Goal: Find specific page/section: Find specific page/section

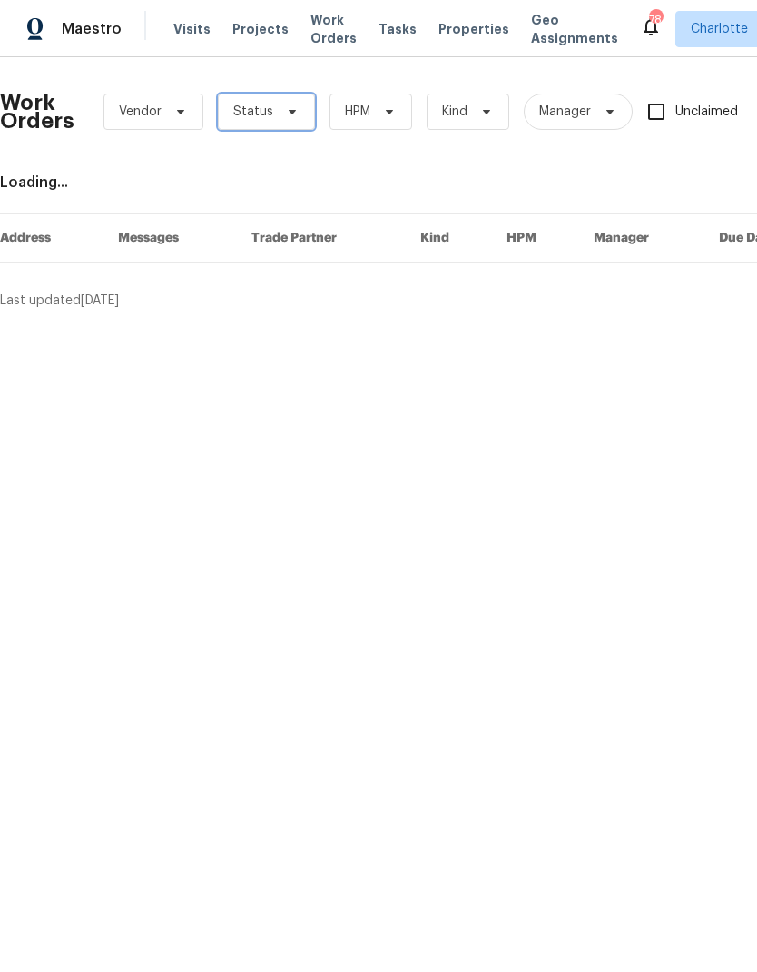
click at [296, 102] on span "Status" at bounding box center [266, 112] width 97 height 36
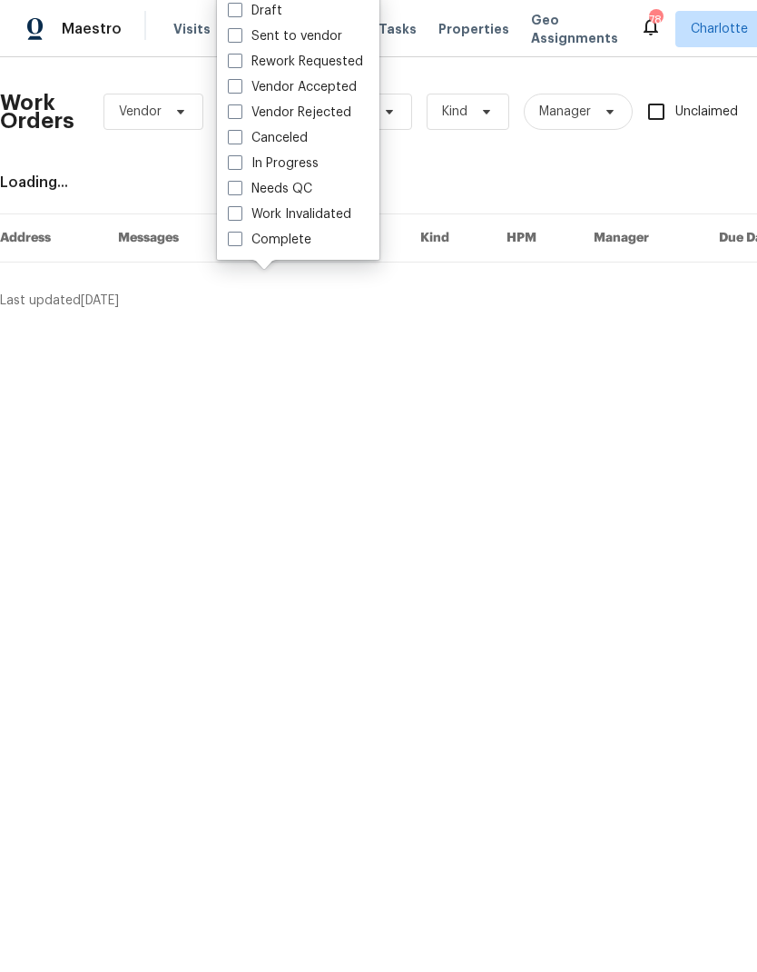
click at [311, 182] on label "Needs QC" at bounding box center [270, 189] width 84 height 18
click at [240, 182] on input "Needs QC" at bounding box center [234, 186] width 12 height 12
checkbox input "true"
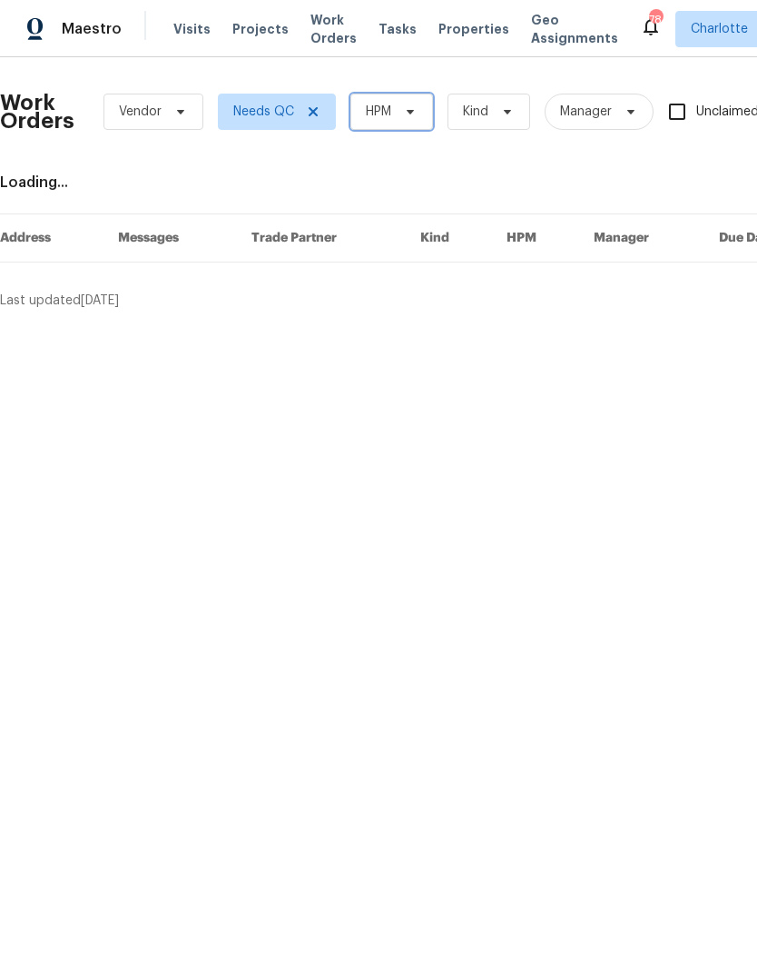
click at [396, 127] on span "HPM" at bounding box center [391, 112] width 83 height 36
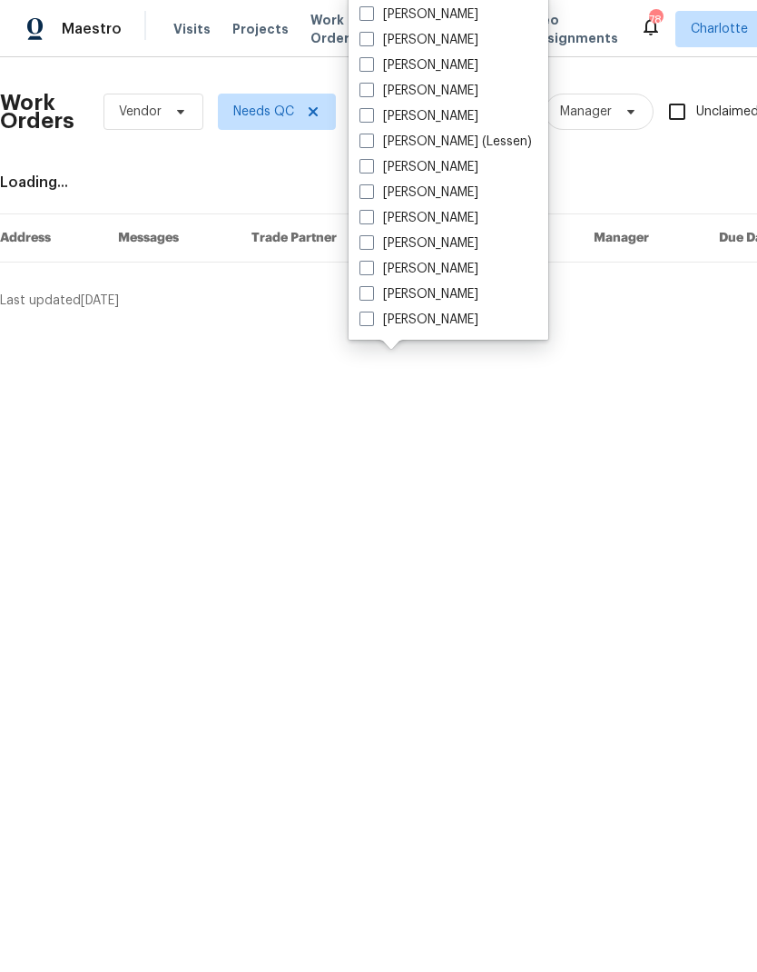
click at [508, 334] on div "Alex Baum Amilcar Martinez Ashton Bell Billy Towle Brian Fudge Chip Hunter Cind…" at bounding box center [449, 165] width 200 height 349
click at [456, 311] on label "[PERSON_NAME]" at bounding box center [419, 320] width 119 height 18
click at [371, 311] on input "[PERSON_NAME]" at bounding box center [366, 317] width 12 height 12
checkbox input "true"
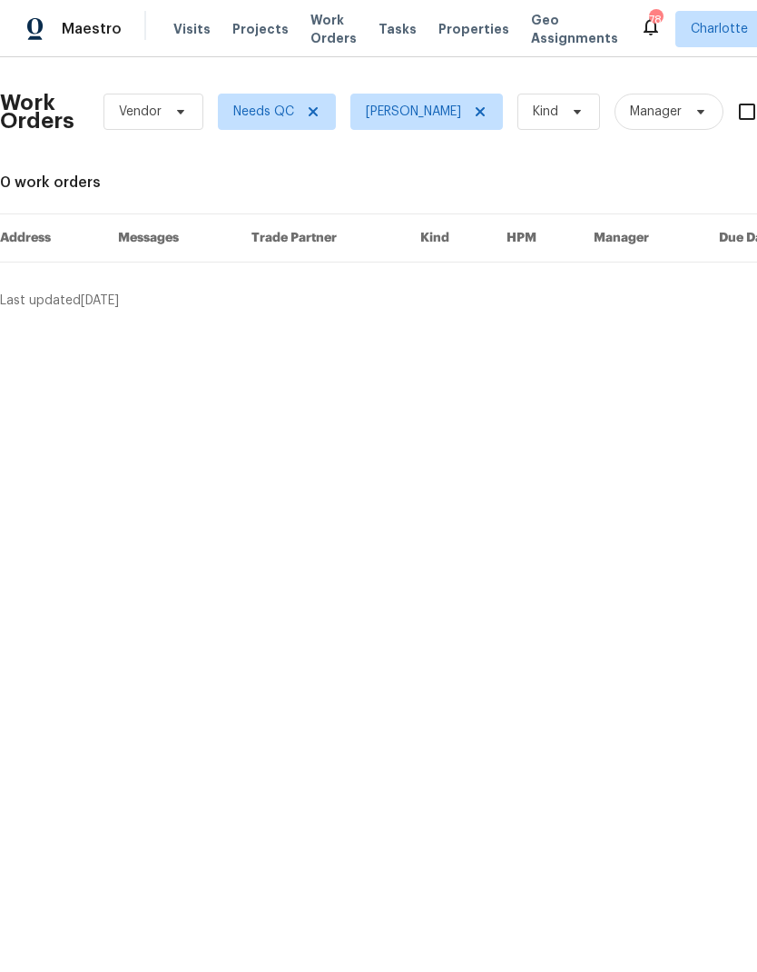
click at [93, 36] on span "Maestro" at bounding box center [92, 29] width 60 height 18
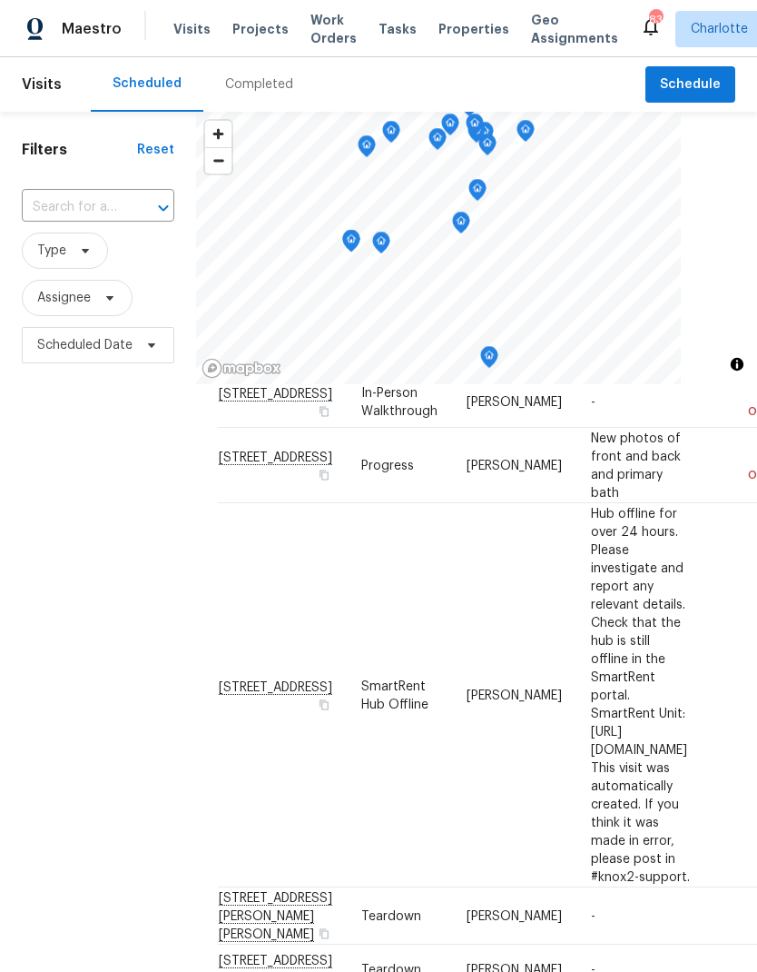
scroll to position [207, 0]
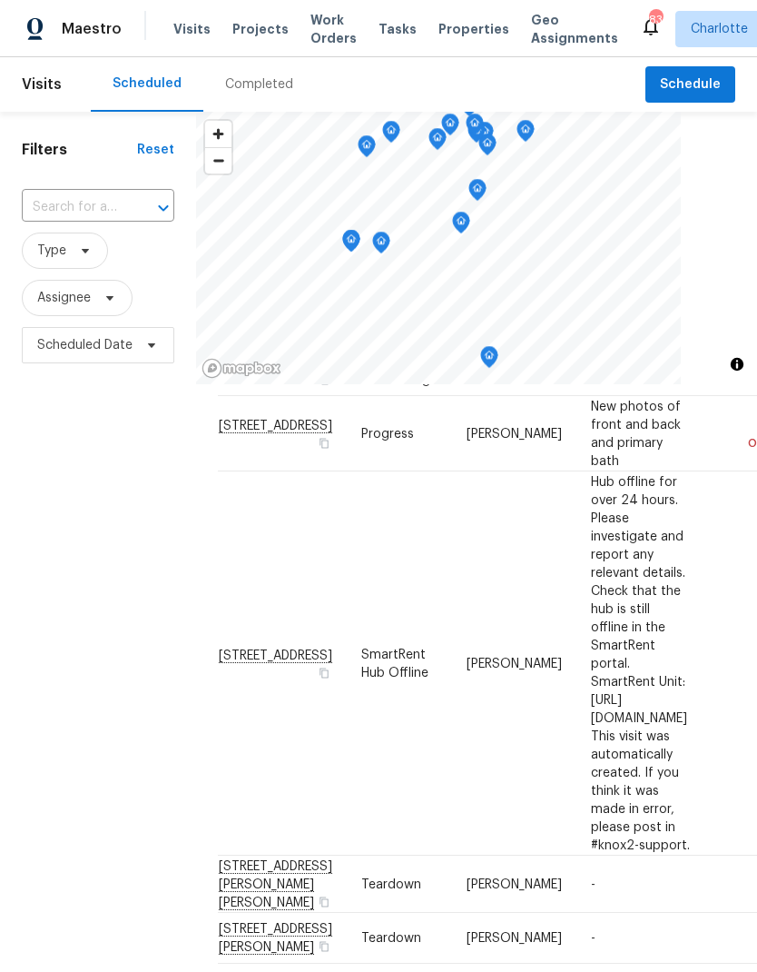
click at [74, 518] on div "Filters Reset ​ Type Assignee Scheduled Date" at bounding box center [98, 637] width 196 height 1050
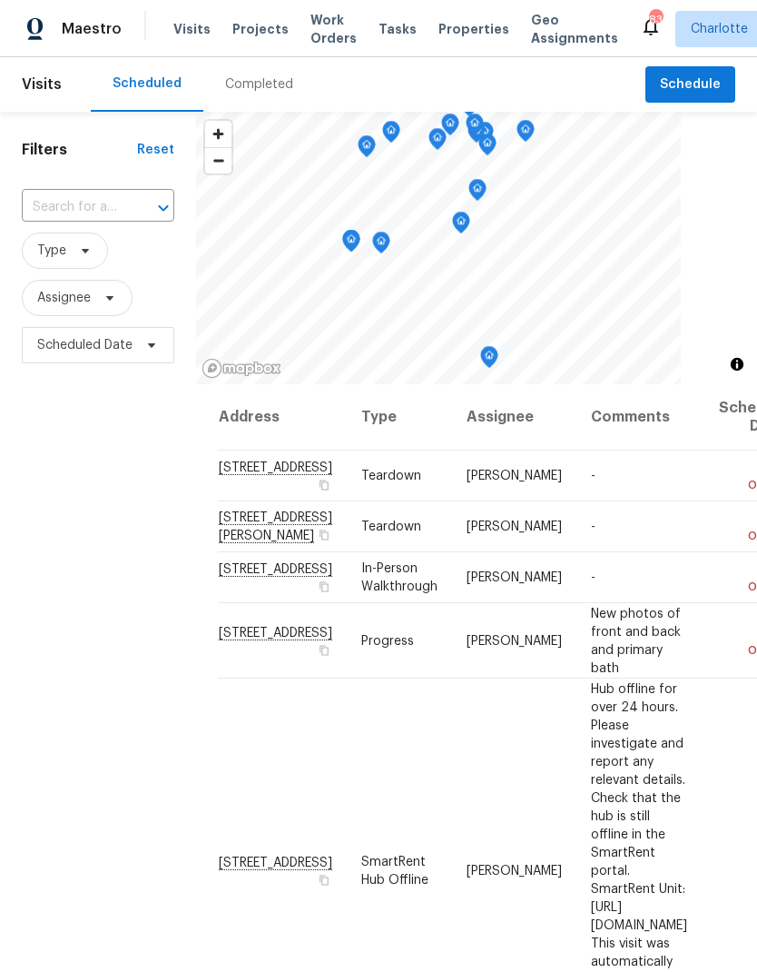
scroll to position [0, 0]
click at [325, 35] on span "Work Orders" at bounding box center [334, 29] width 46 height 36
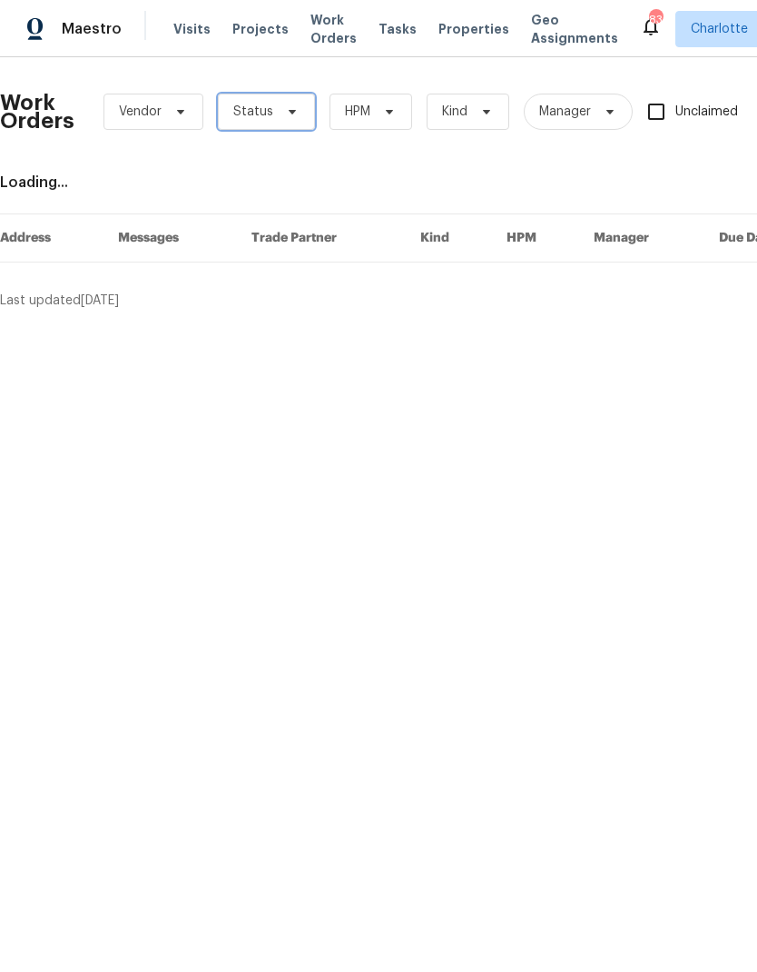
click at [296, 114] on span "Status" at bounding box center [266, 112] width 97 height 36
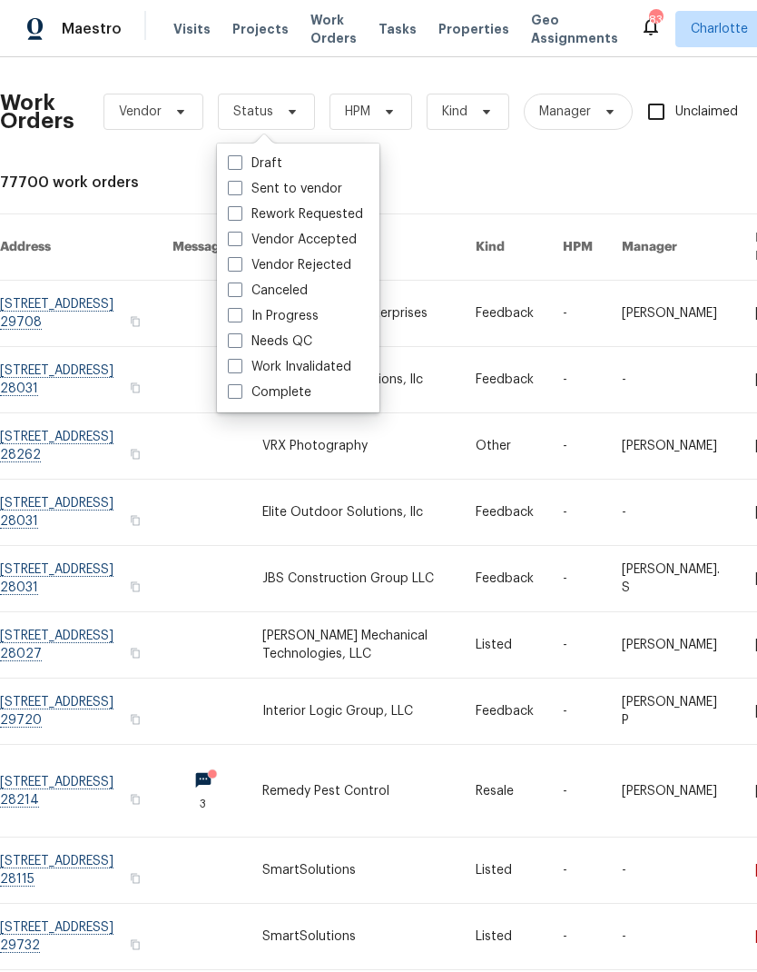
click at [311, 344] on label "Needs QC" at bounding box center [270, 341] width 84 height 18
click at [240, 344] on input "Needs QC" at bounding box center [234, 338] width 12 height 12
checkbox input "true"
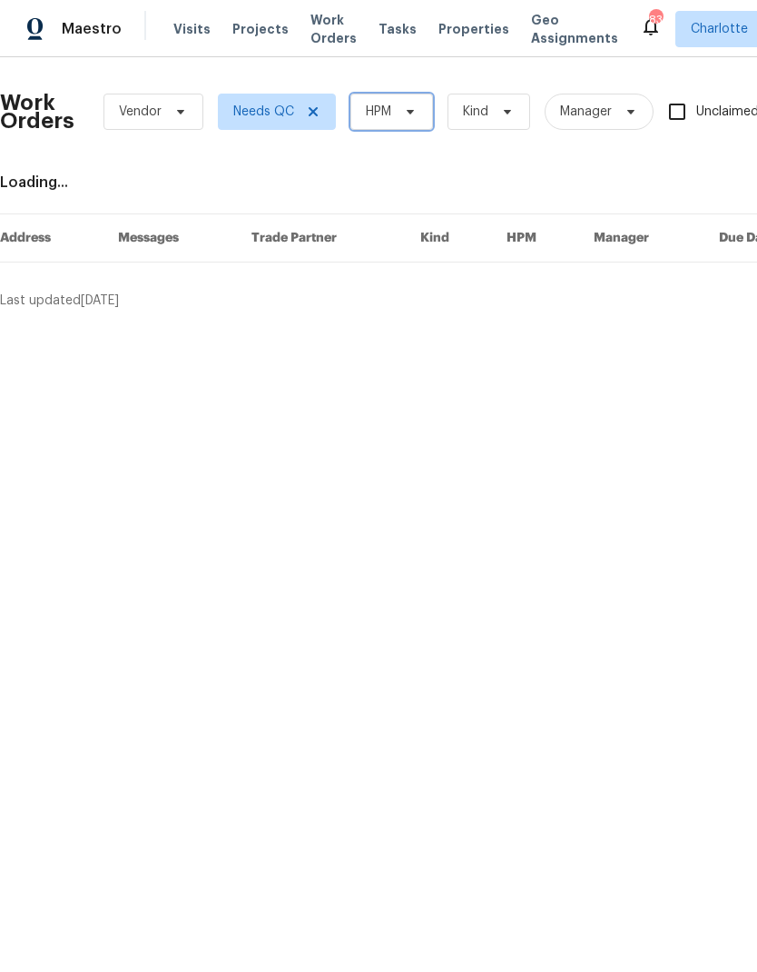
click at [399, 124] on span "HPM" at bounding box center [391, 112] width 83 height 36
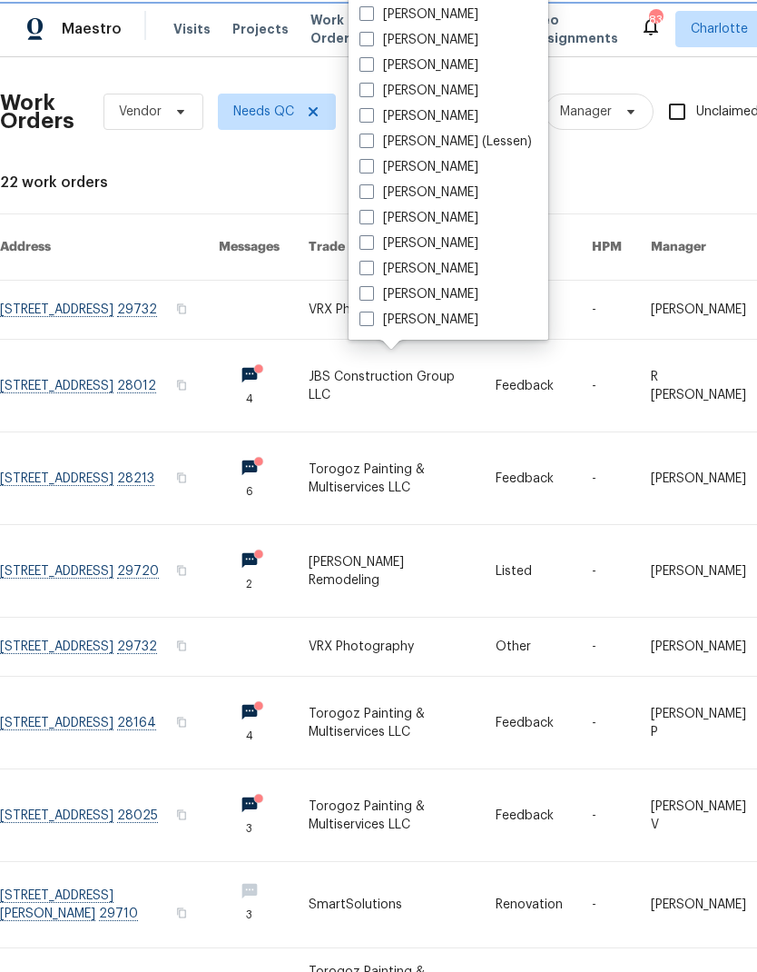
scroll to position [225, 0]
click at [439, 319] on label "[PERSON_NAME]" at bounding box center [419, 320] width 119 height 18
click at [371, 319] on input "[PERSON_NAME]" at bounding box center [366, 317] width 12 height 12
checkbox input "true"
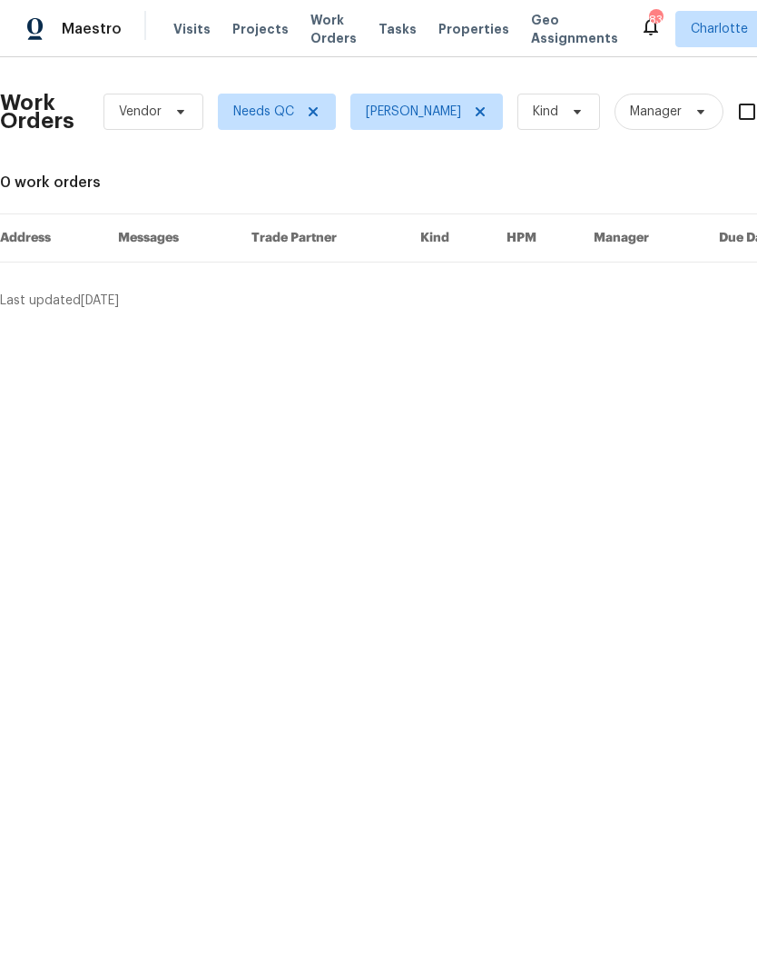
click at [88, 33] on span "Maestro" at bounding box center [92, 29] width 60 height 18
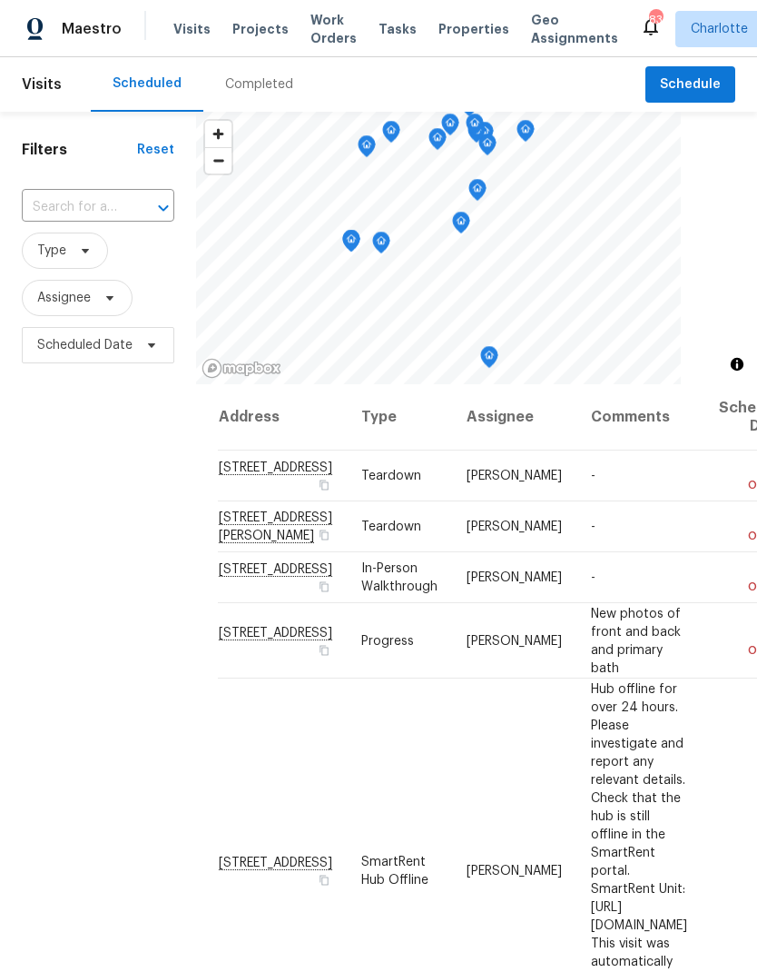
click at [261, 30] on span "Projects" at bounding box center [260, 29] width 56 height 18
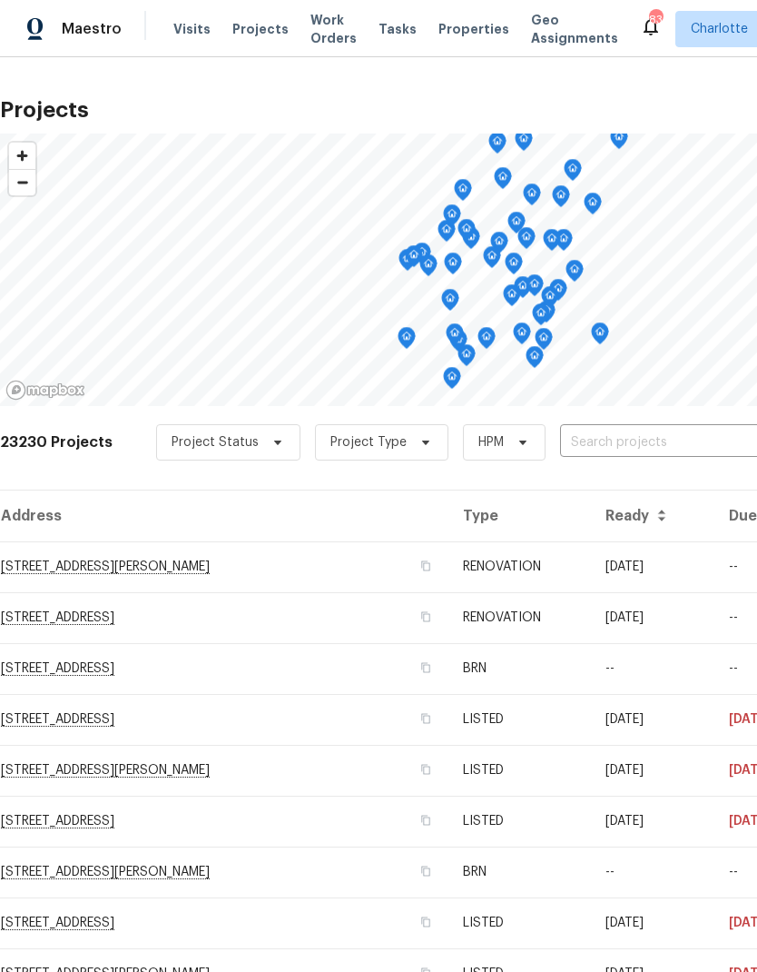
click at [651, 449] on input "text" at bounding box center [664, 443] width 208 height 28
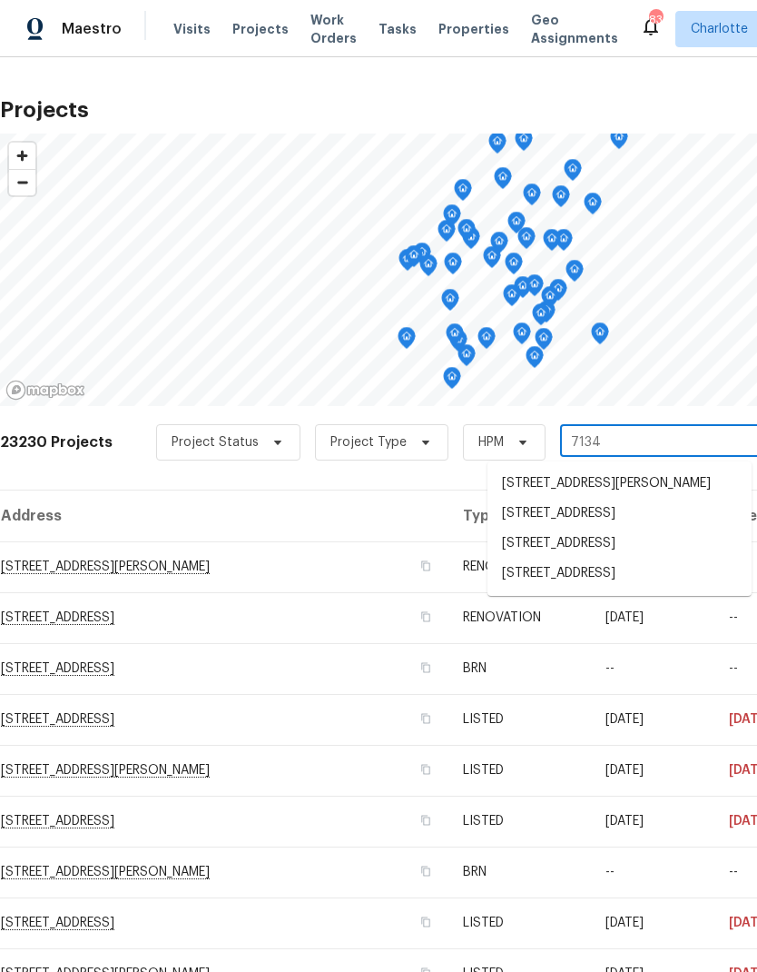
type input "7134 r"
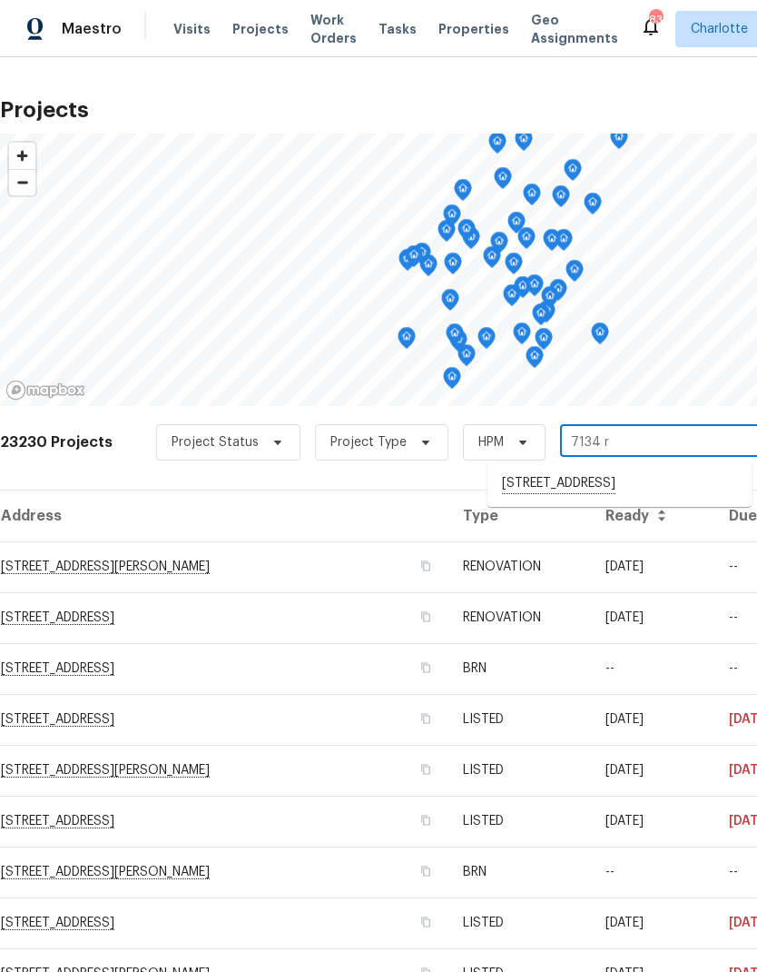
click at [607, 498] on li "7134 Rollingridge Dr, Charlotte, NC 28211" at bounding box center [620, 484] width 264 height 31
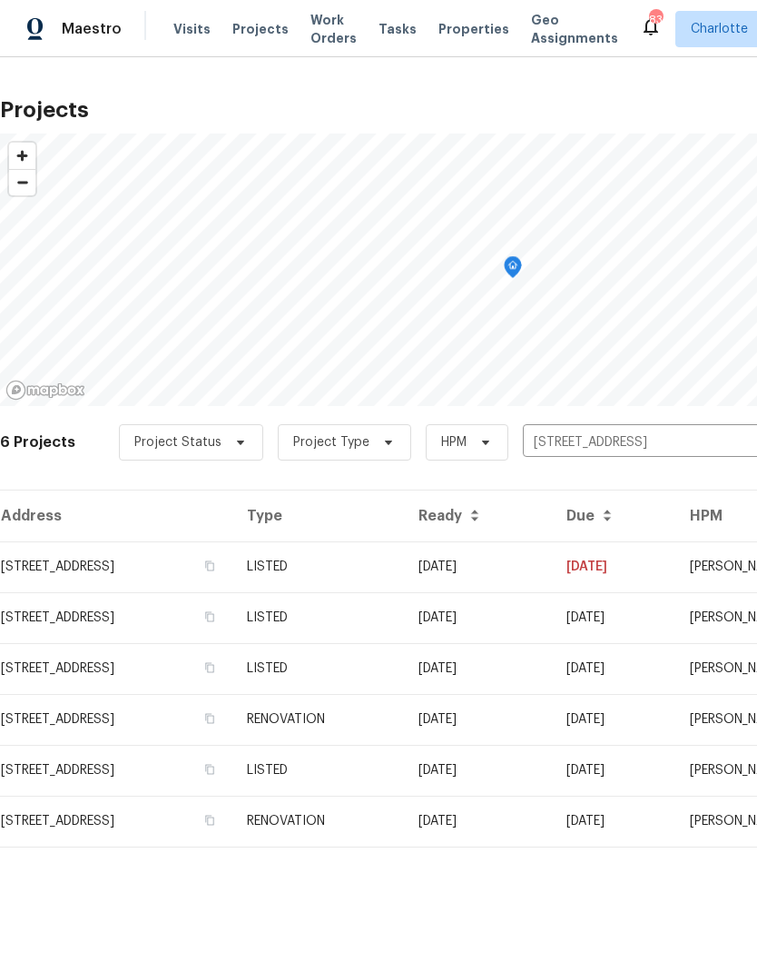
click at [232, 564] on td "7134 Rollingridge Dr, Charlotte, NC 28211" at bounding box center [116, 566] width 232 height 51
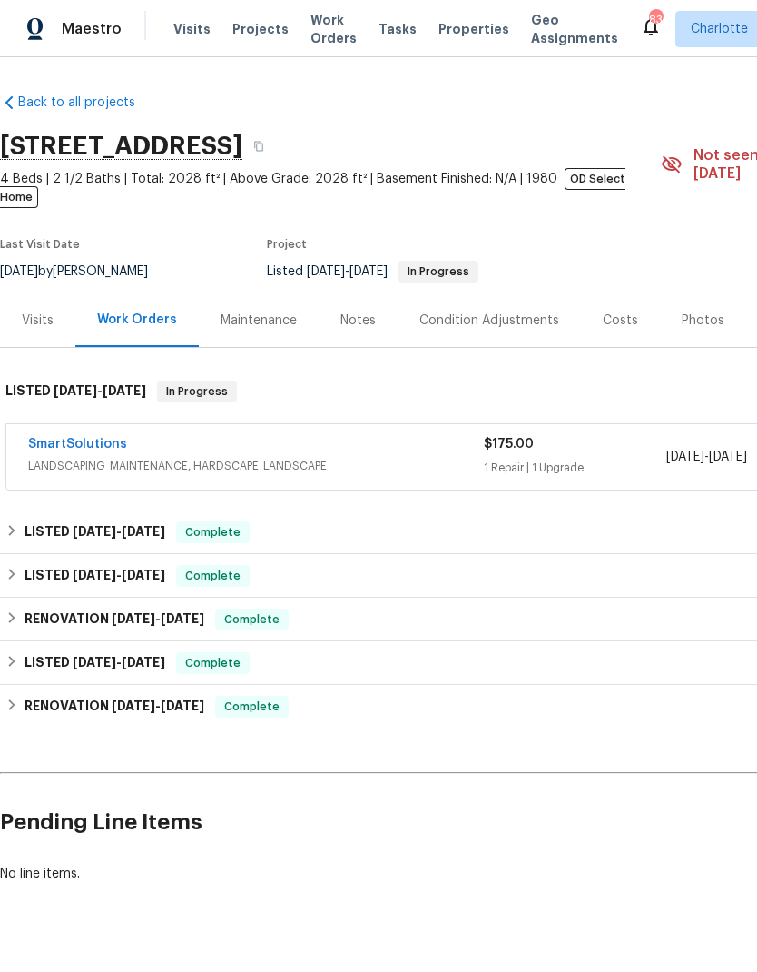
click at [58, 438] on link "SmartSolutions" at bounding box center [77, 444] width 99 height 13
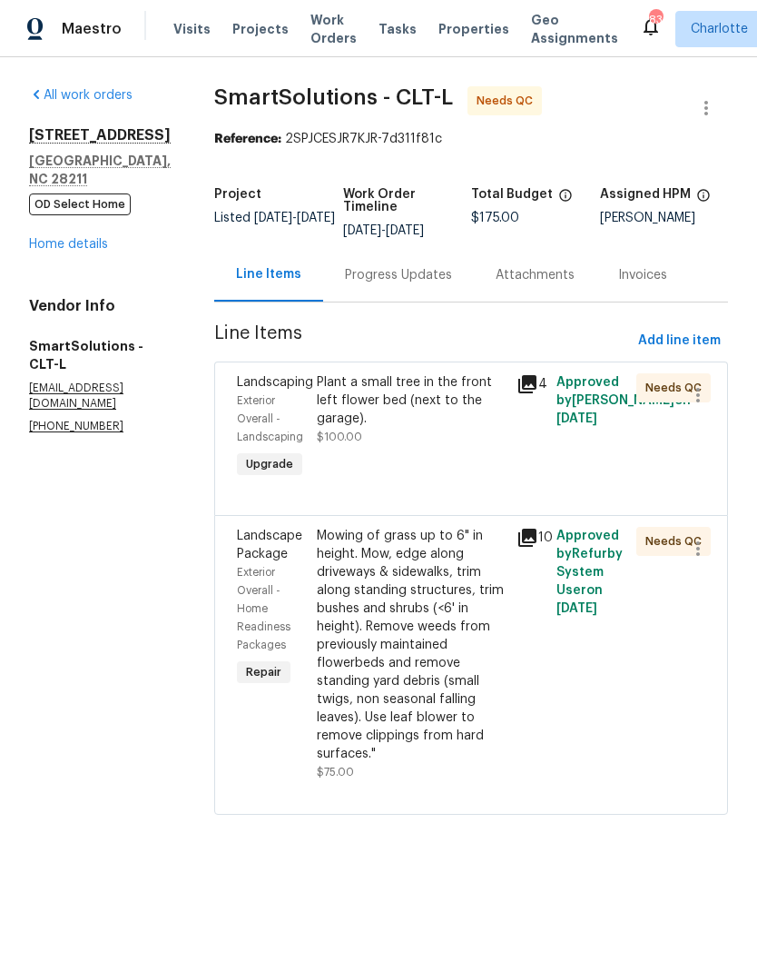
click at [482, 391] on div "Plant a small tree in the front left flower bed (next to the garage)." at bounding box center [411, 400] width 189 height 54
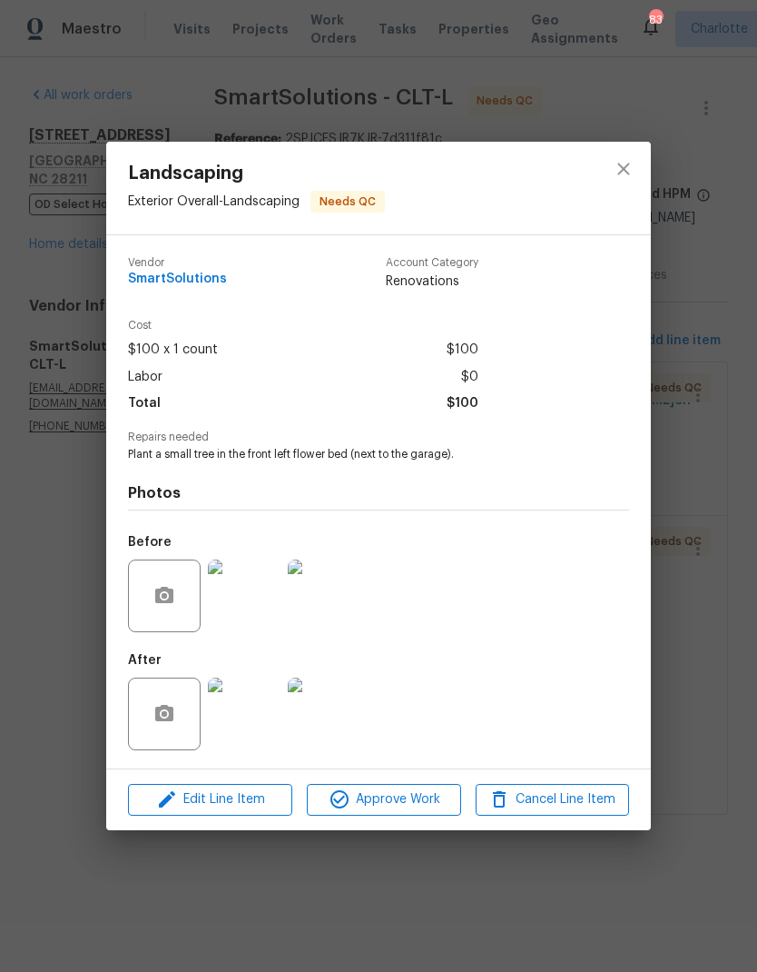
click at [250, 720] on img at bounding box center [244, 713] width 73 height 73
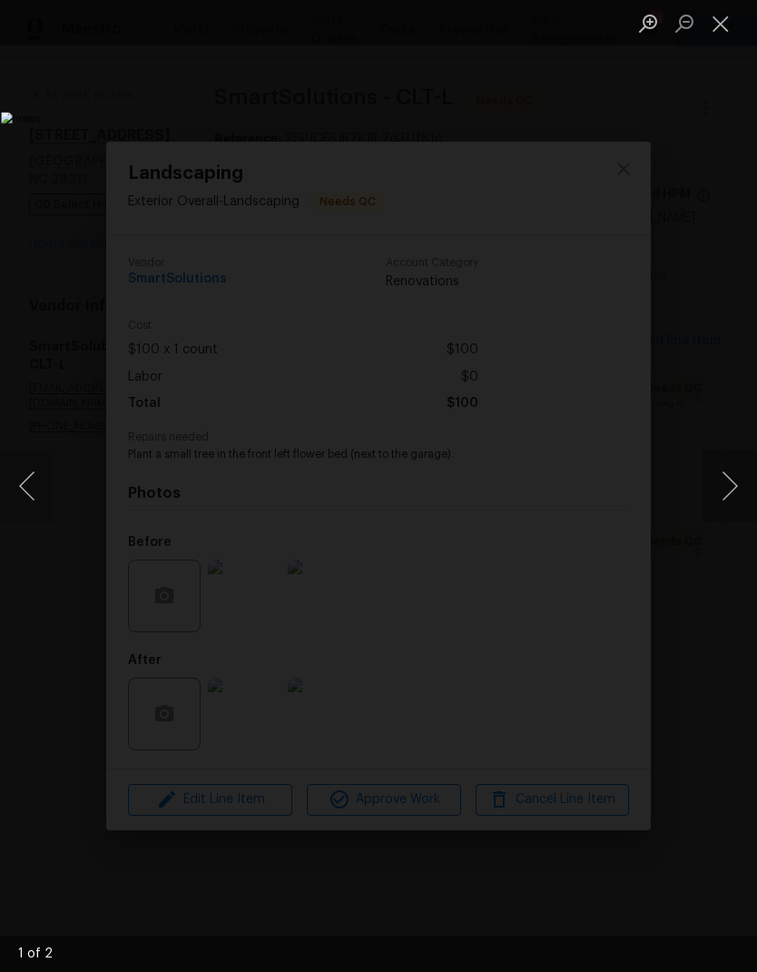
click at [725, 468] on button "Next image" at bounding box center [730, 485] width 54 height 73
click at [735, 491] on button "Next image" at bounding box center [730, 485] width 54 height 73
click at [723, 39] on button "Close lightbox" at bounding box center [721, 23] width 36 height 32
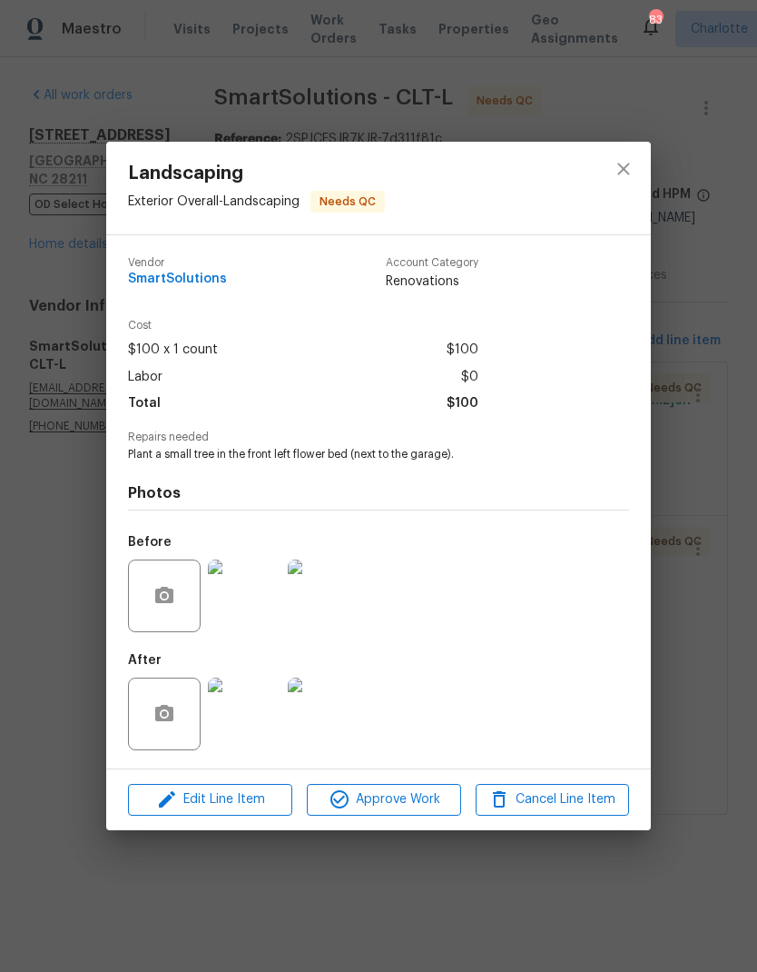
click at [251, 710] on img at bounding box center [244, 713] width 73 height 73
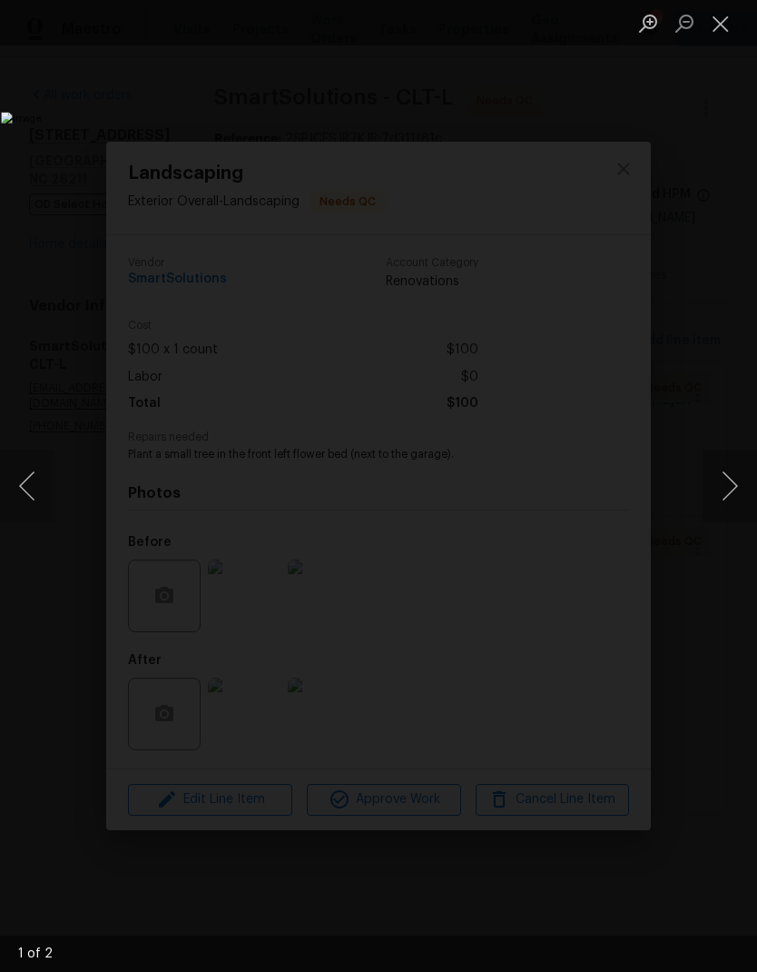
click at [730, 26] on button "Close lightbox" at bounding box center [721, 23] width 36 height 32
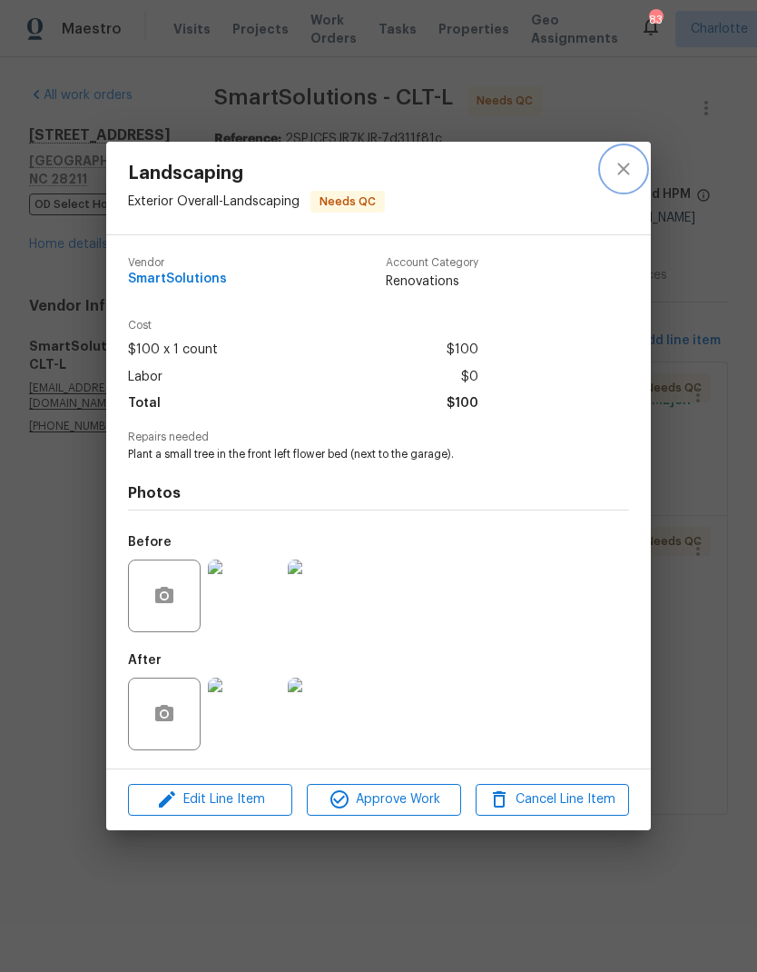
click at [628, 173] on icon "close" at bounding box center [624, 169] width 22 height 22
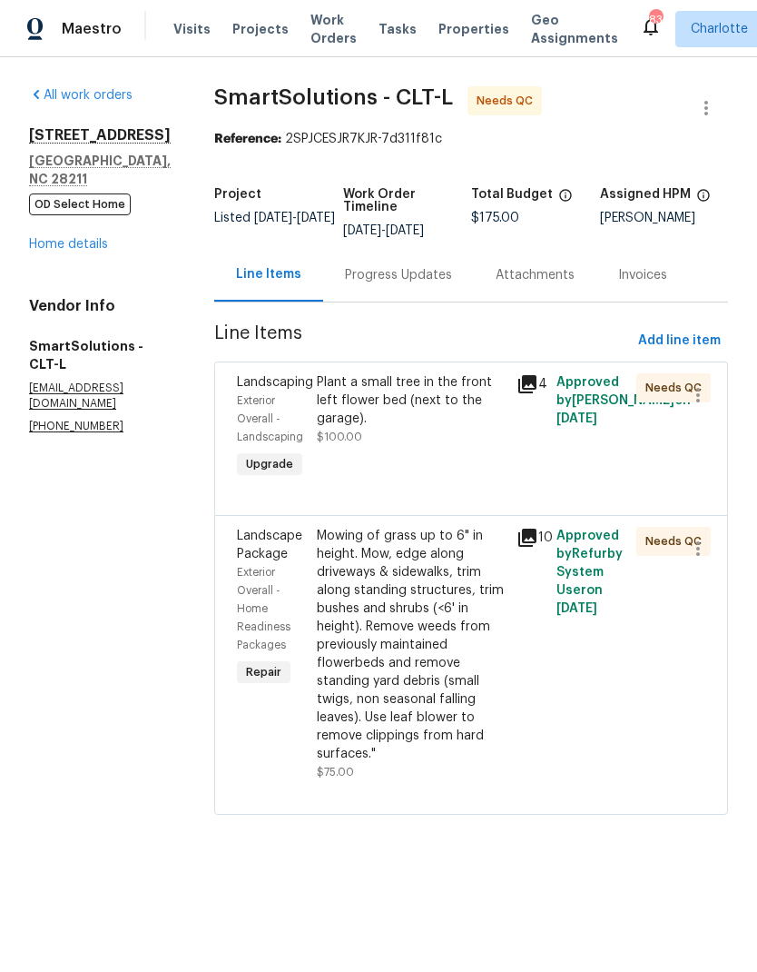
click at [468, 587] on div "Mowing of grass up to 6" in height. Mow, edge along driveways & sidewalks, trim…" at bounding box center [411, 645] width 189 height 236
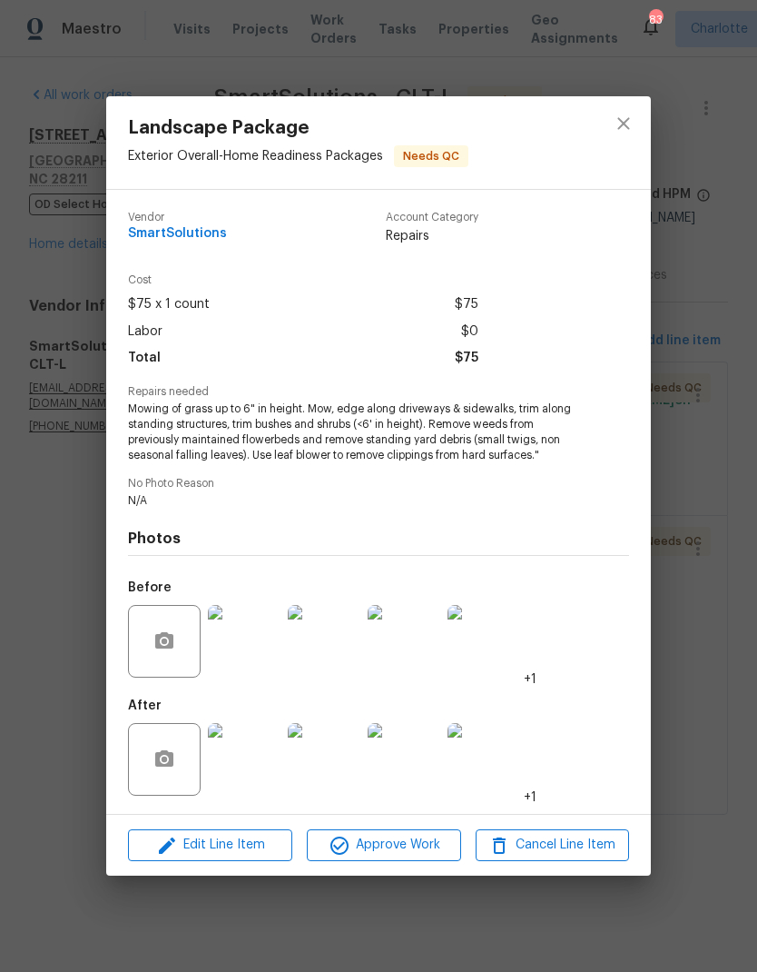
click at [262, 766] on img at bounding box center [244, 759] width 73 height 73
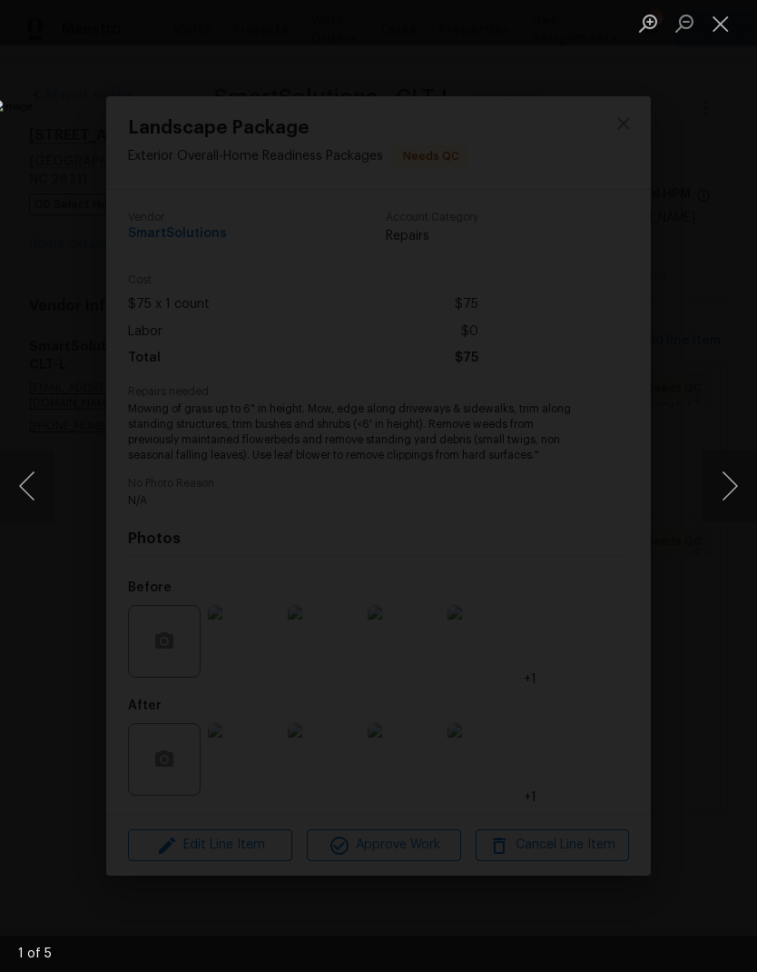
click at [711, 498] on button "Next image" at bounding box center [730, 485] width 54 height 73
click at [720, 498] on button "Next image" at bounding box center [730, 485] width 54 height 73
click at [733, 497] on button "Next image" at bounding box center [730, 485] width 54 height 73
click at [725, 501] on button "Next image" at bounding box center [730, 485] width 54 height 73
click at [728, 497] on button "Next image" at bounding box center [730, 485] width 54 height 73
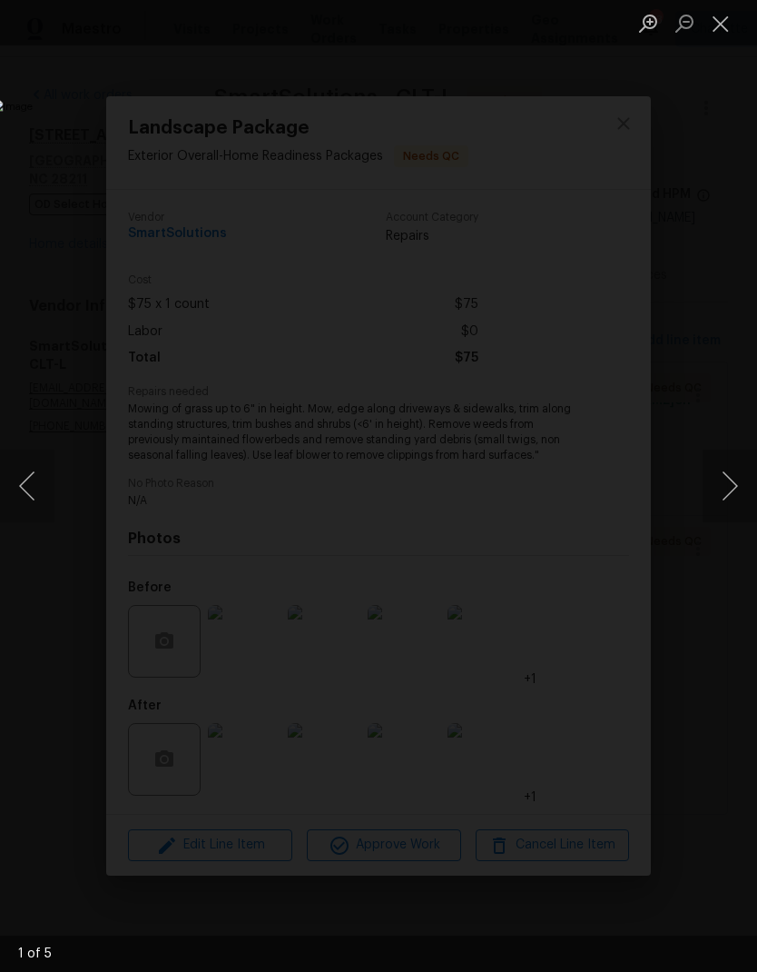
click at [738, 32] on button "Close lightbox" at bounding box center [721, 23] width 36 height 32
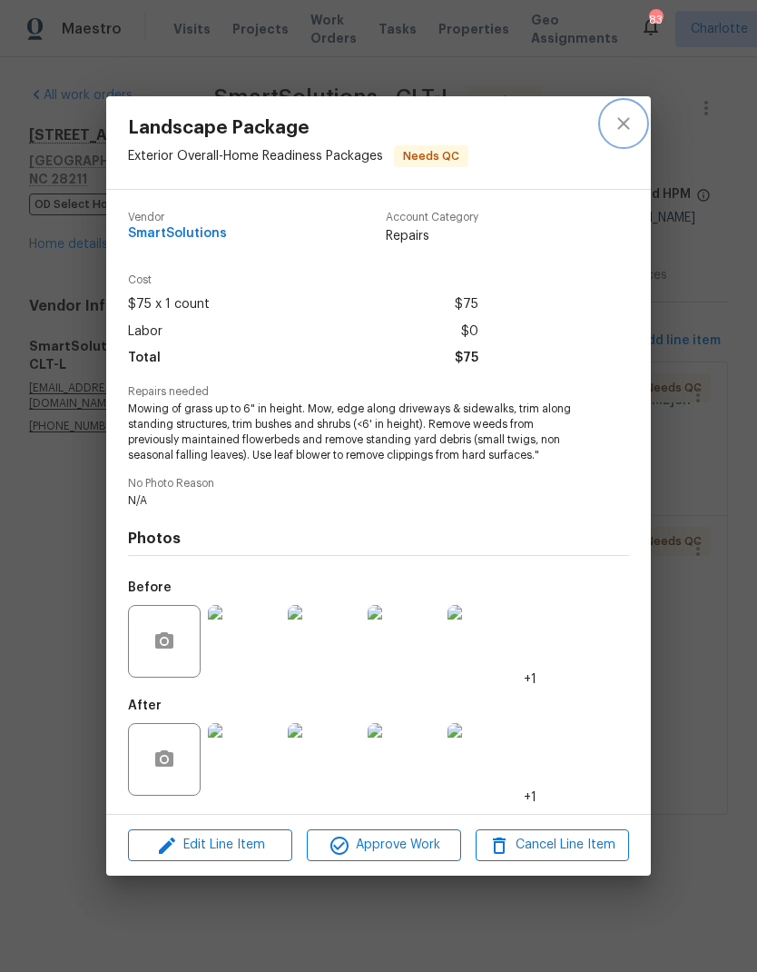
click at [623, 129] on icon "close" at bounding box center [624, 124] width 22 height 22
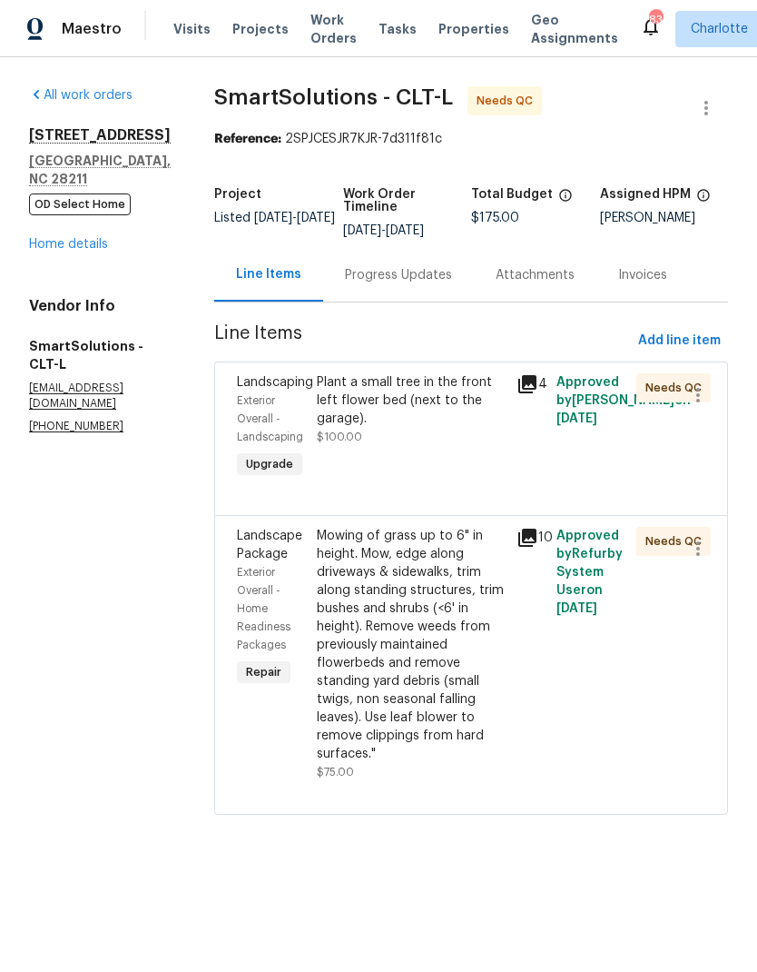
click at [115, 33] on span "Maestro" at bounding box center [92, 29] width 60 height 18
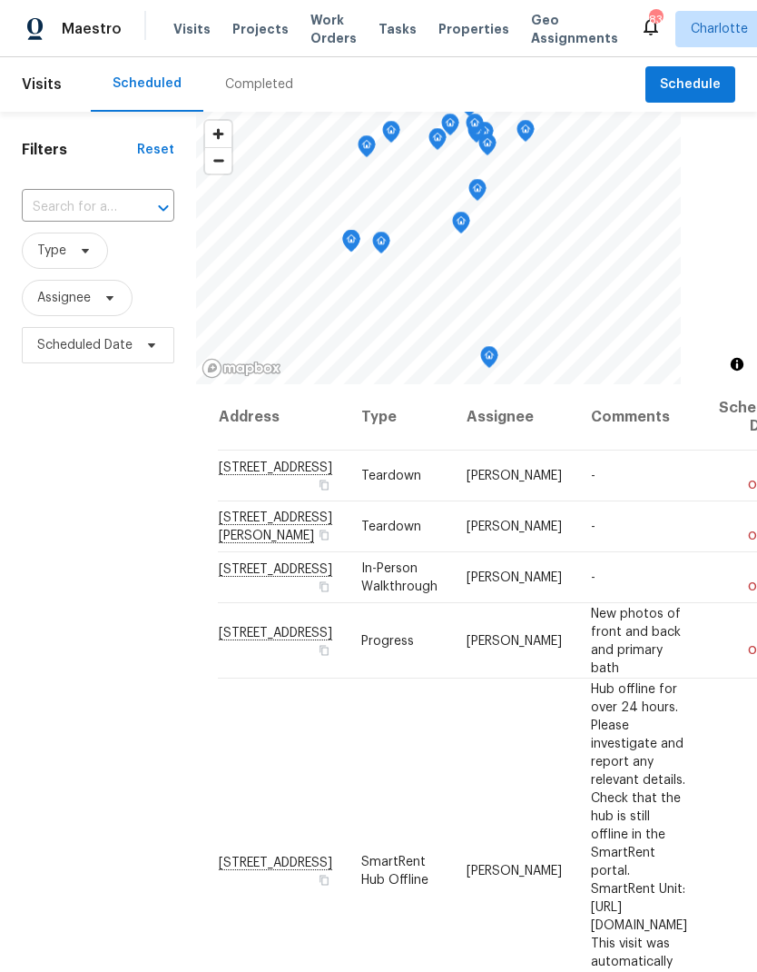
click at [69, 531] on div "Filters Reset ​ Type Assignee Scheduled Date" at bounding box center [98, 637] width 196 height 1050
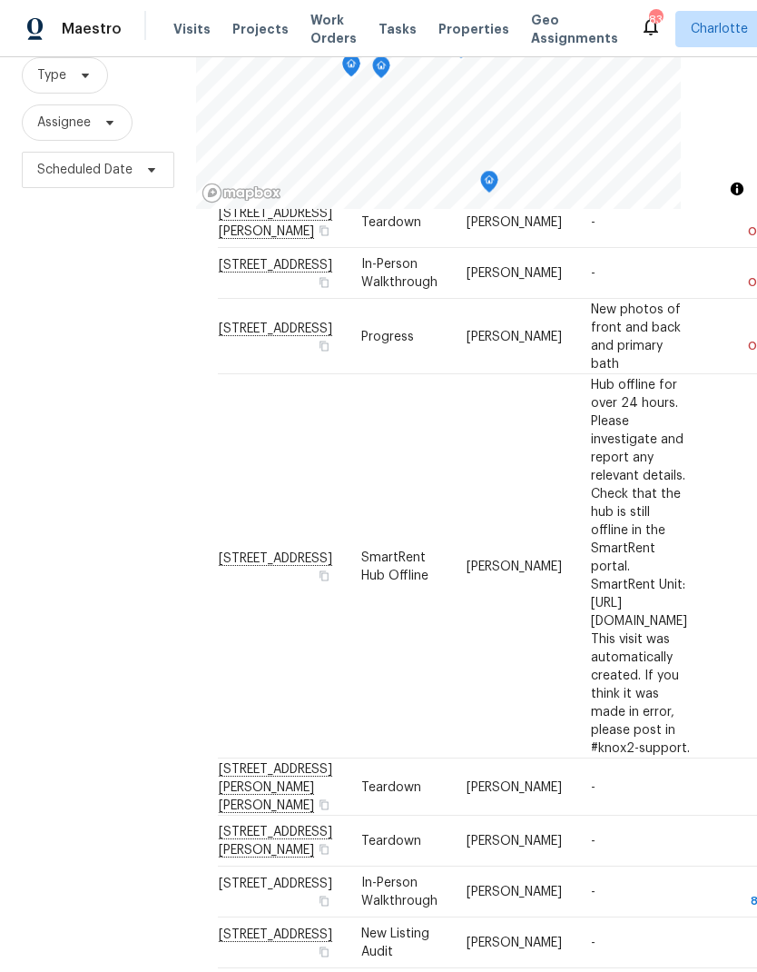
scroll to position [139, -1]
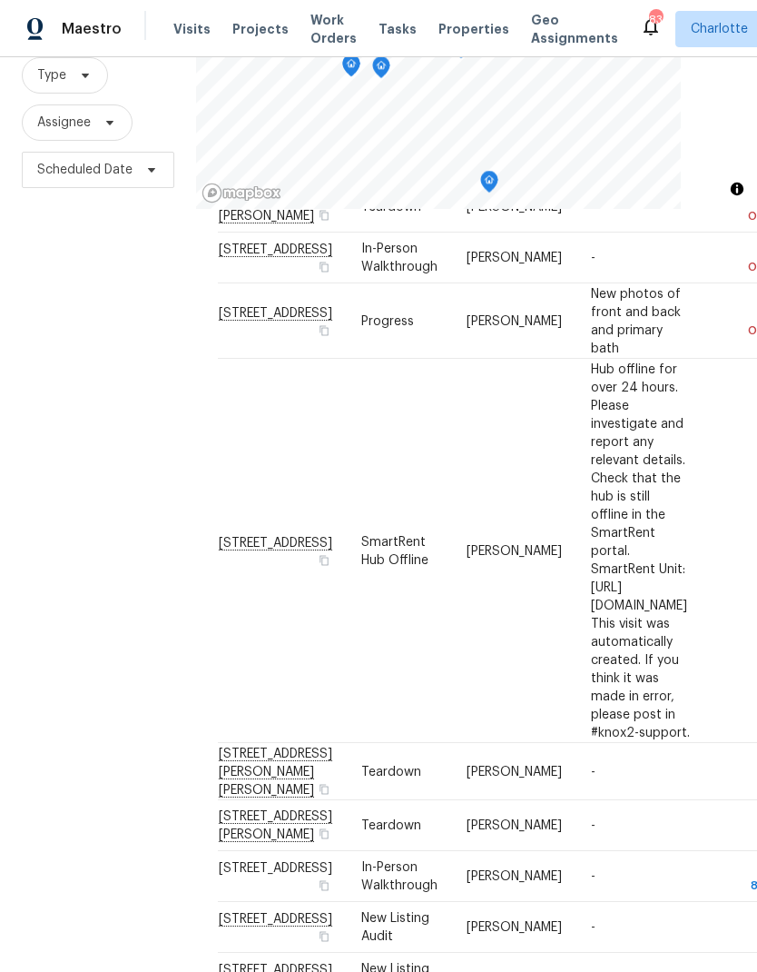
click at [82, 534] on div "Filters Reset ​ Type Assignee Scheduled Date" at bounding box center [98, 461] width 196 height 1050
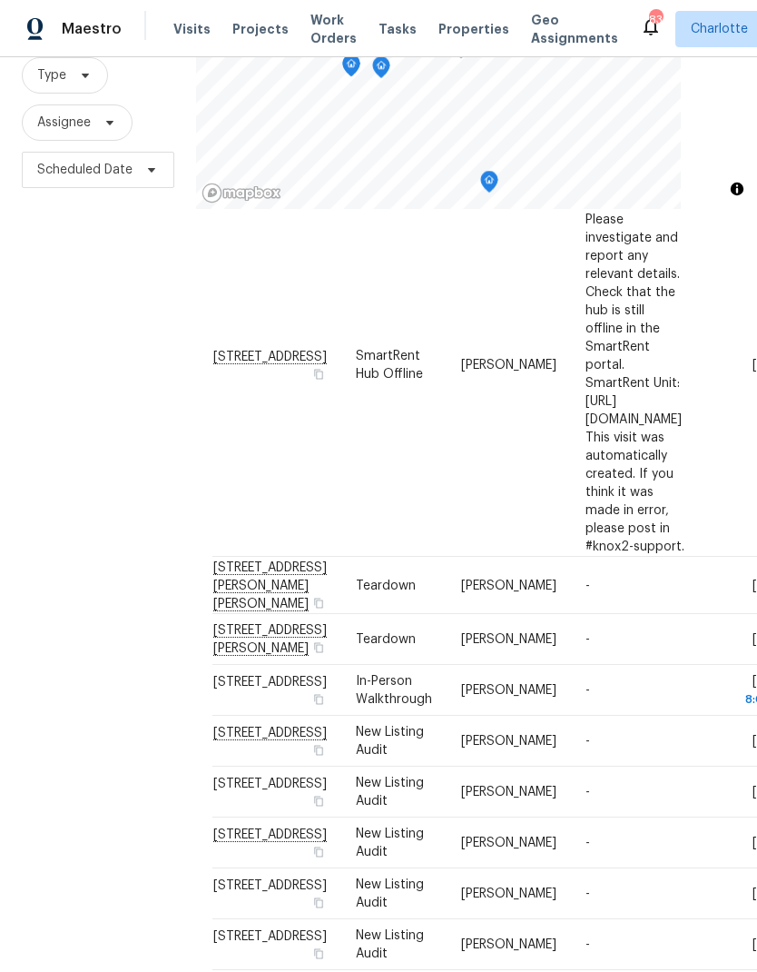
scroll to position [331, 4]
click at [75, 548] on div "Filters Reset ​ Type Assignee Scheduled Date" at bounding box center [98, 461] width 196 height 1050
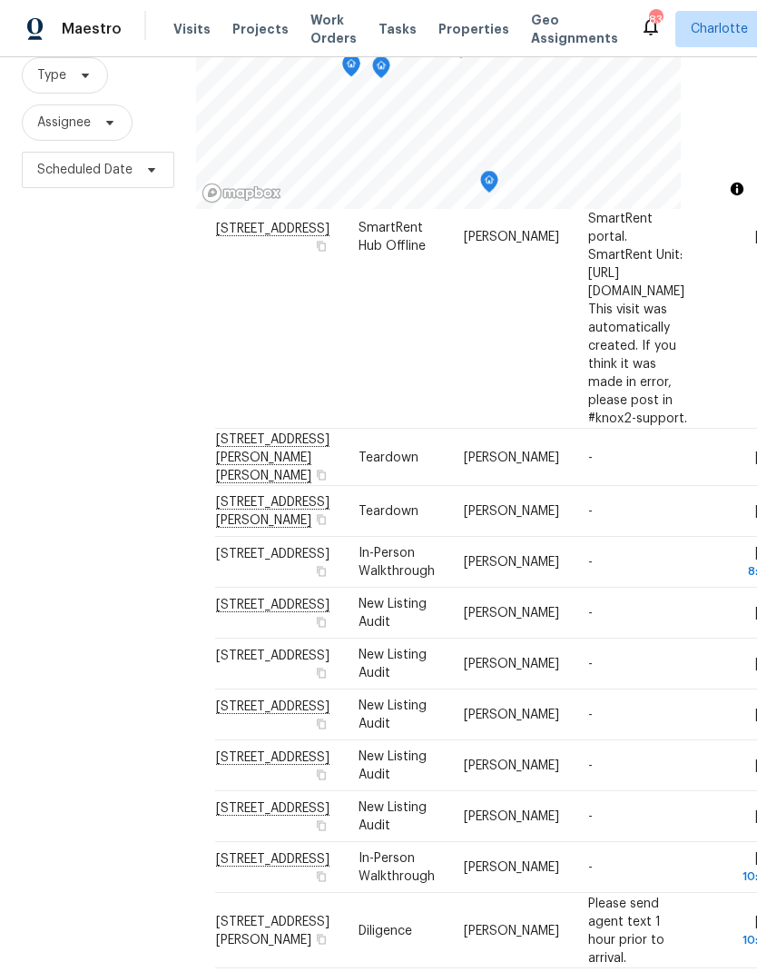
scroll to position [465, 3]
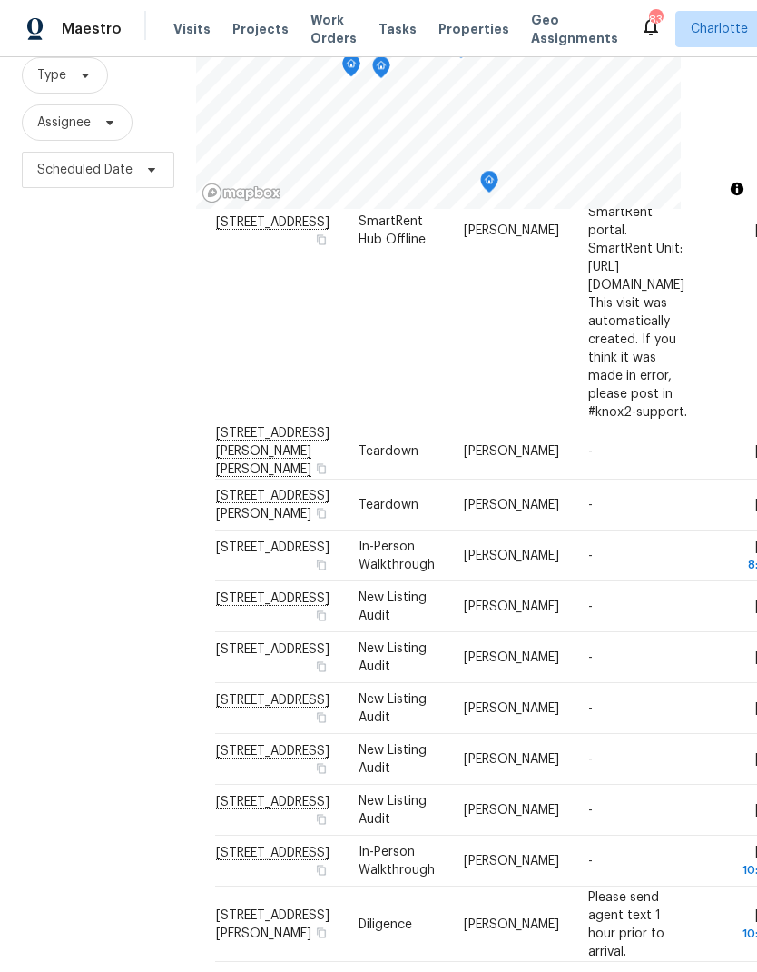
click at [79, 548] on div "Filters Reset ​ Type Assignee Scheduled Date" at bounding box center [98, 461] width 196 height 1050
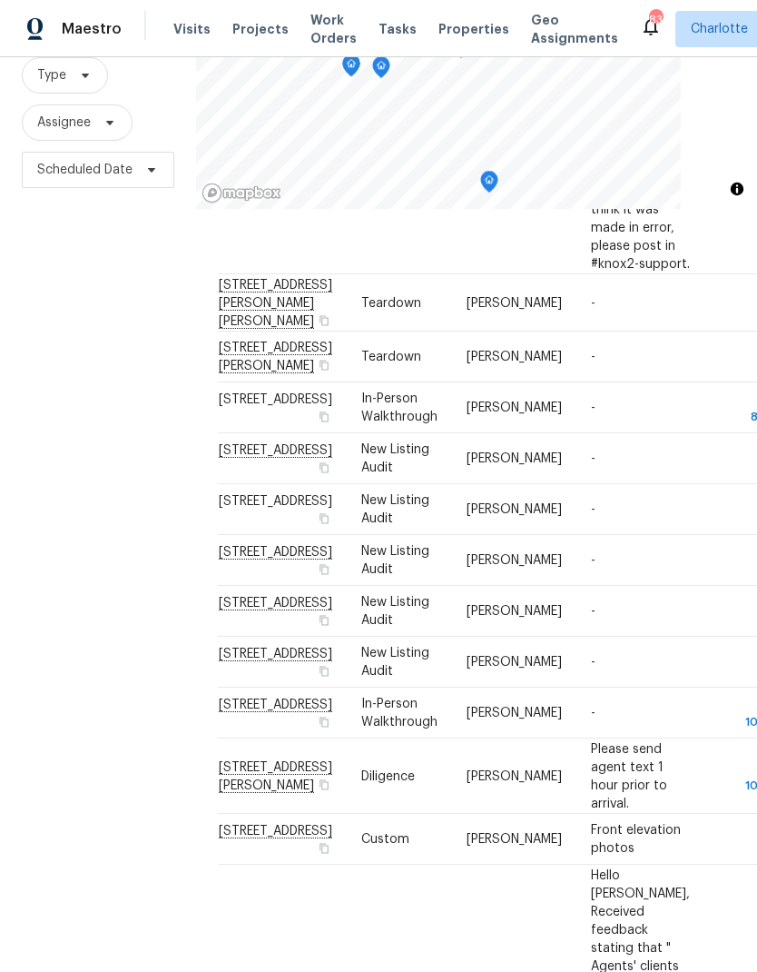
scroll to position [613, 0]
click at [76, 543] on div "Filters Reset ​ Type Assignee Scheduled Date" at bounding box center [98, 461] width 196 height 1050
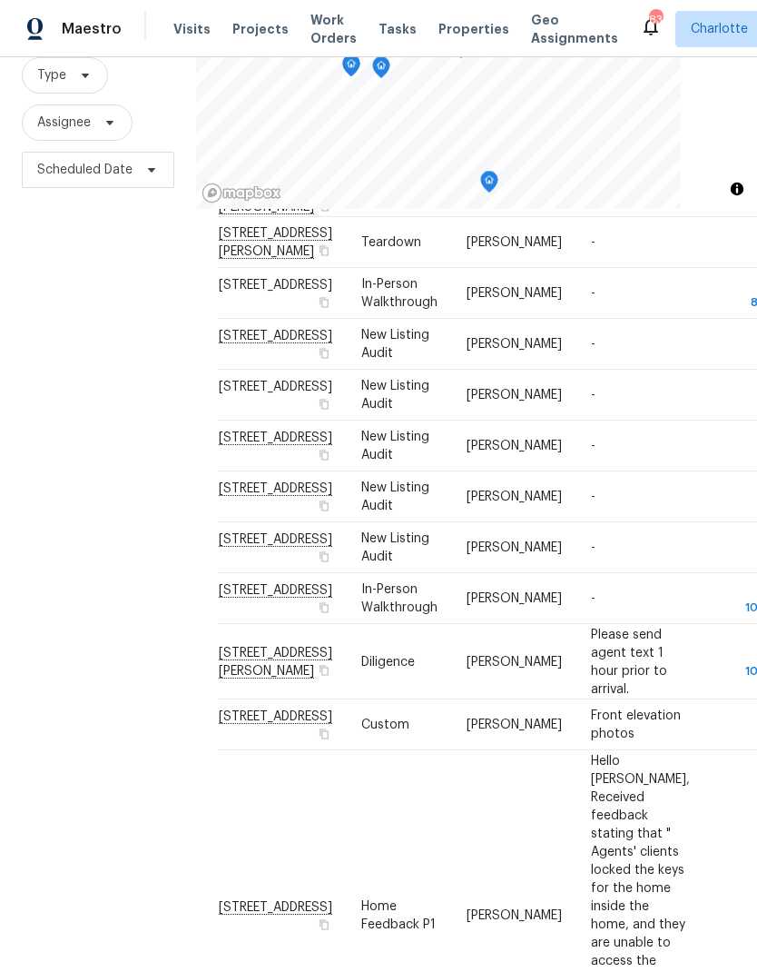
scroll to position [740, -1]
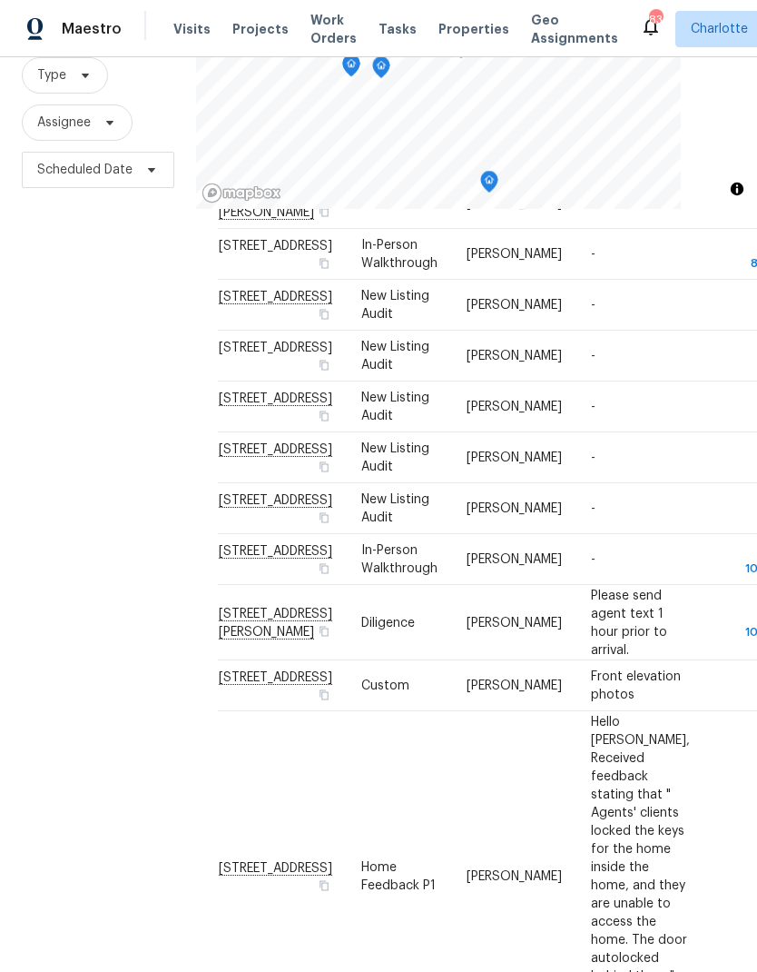
click at [76, 553] on div "Filters Reset ​ Type Assignee Scheduled Date" at bounding box center [98, 461] width 196 height 1050
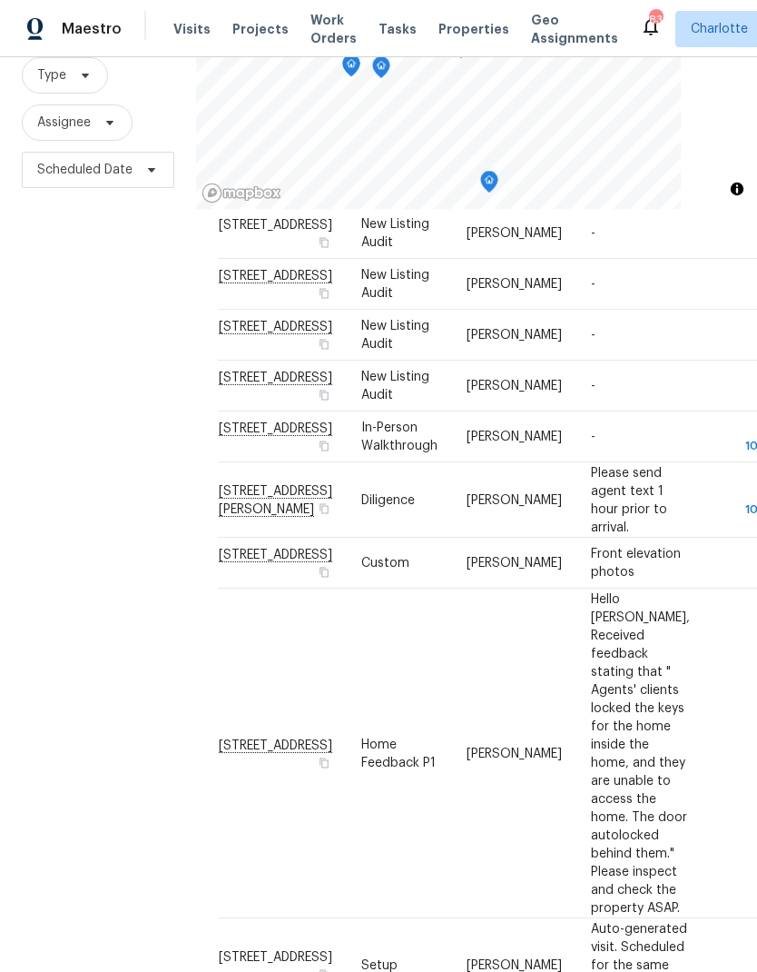
scroll to position [895, -1]
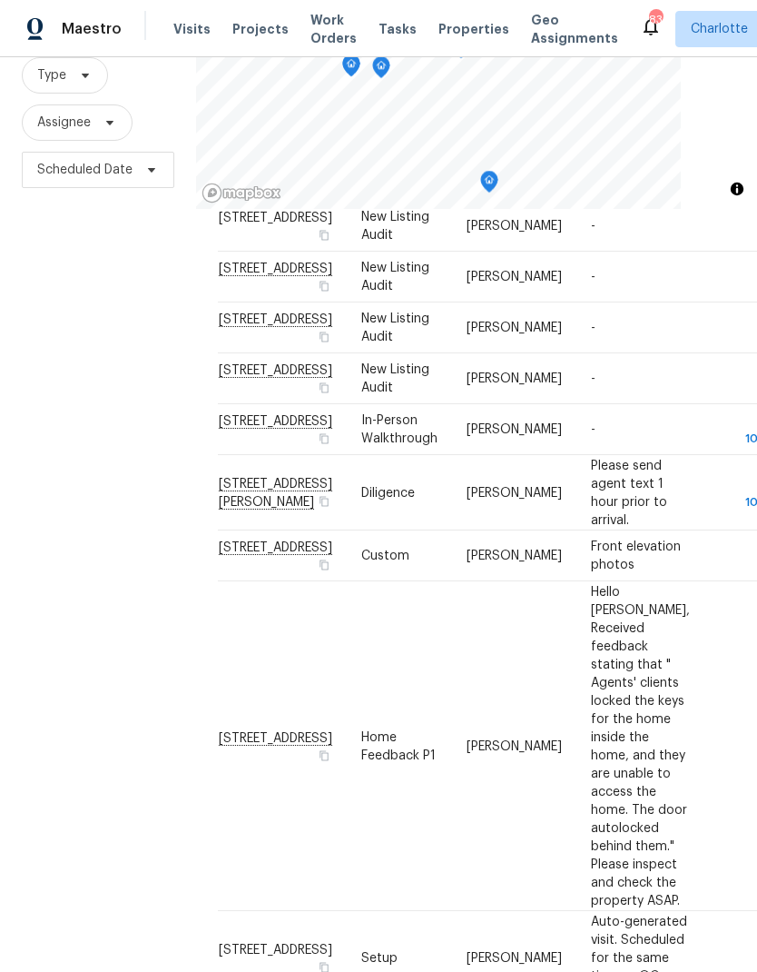
click at [82, 559] on div "Filters Reset ​ Type Assignee Scheduled Date" at bounding box center [98, 461] width 196 height 1050
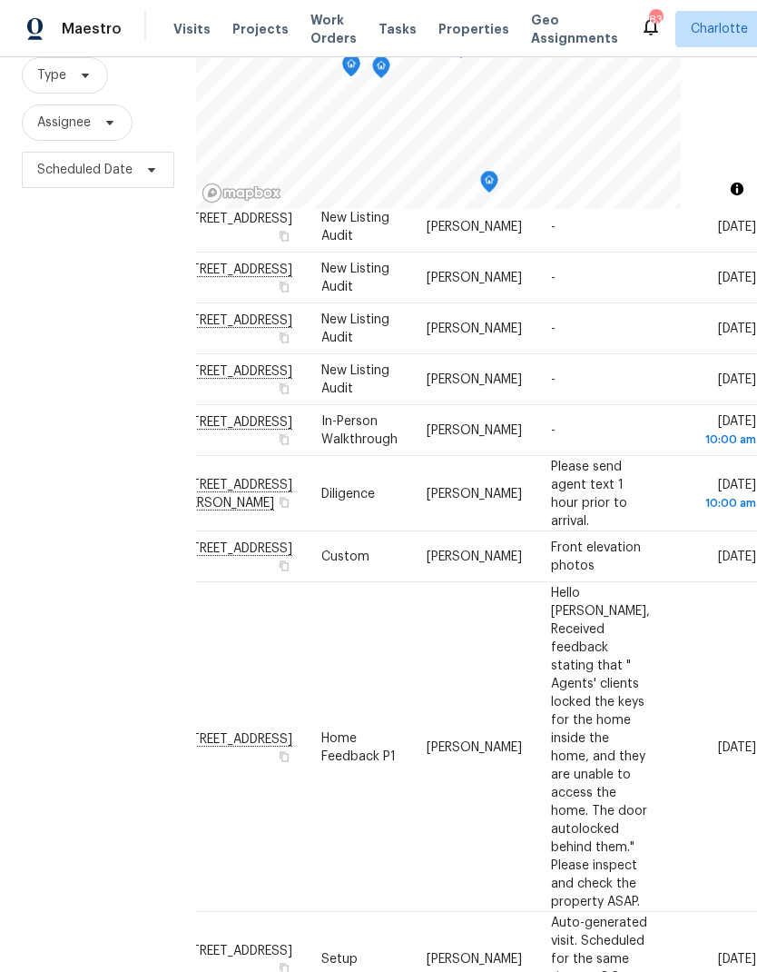
click at [54, 537] on div "Filters Reset ​ Type Assignee Scheduled Date" at bounding box center [98, 461] width 196 height 1050
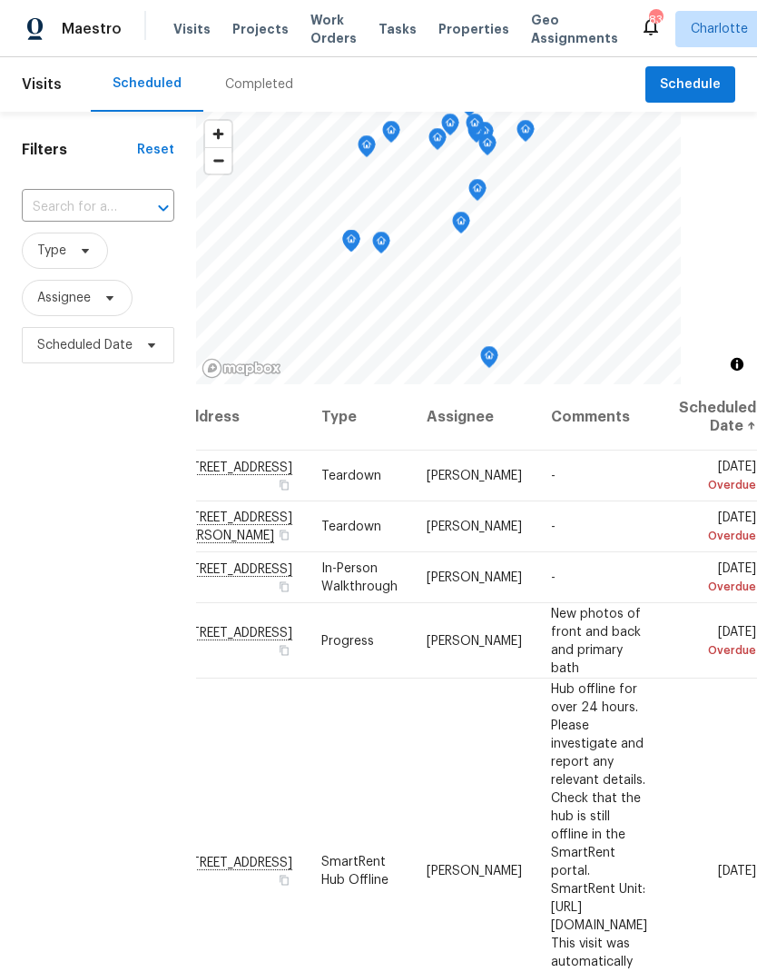
scroll to position [0, 0]
